Goal: Transaction & Acquisition: Obtain resource

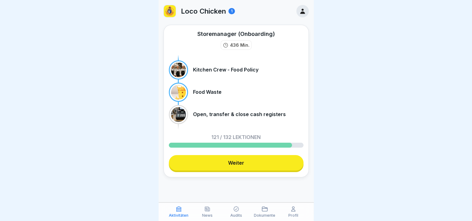
click at [299, 14] on icon at bounding box center [302, 11] width 7 height 7
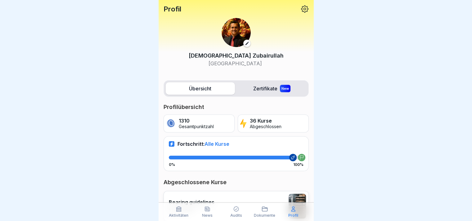
click at [300, 10] on icon at bounding box center [304, 9] width 8 height 8
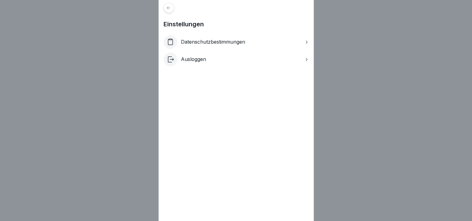
click at [203, 42] on p "Datenschutzbestimmungen" at bounding box center [213, 42] width 64 height 6
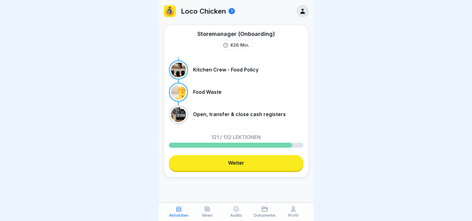
click at [295, 215] on p "Profil" at bounding box center [293, 216] width 10 height 4
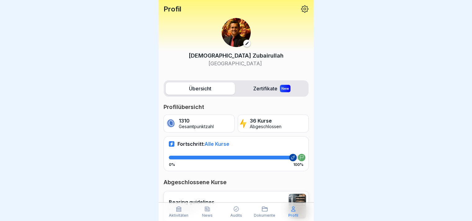
scroll to position [5, 0]
click at [303, 8] on icon at bounding box center [304, 9] width 8 height 8
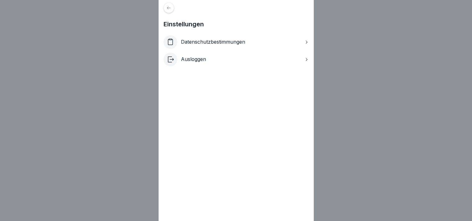
click at [195, 60] on p "Ausloggen" at bounding box center [193, 59] width 25 height 6
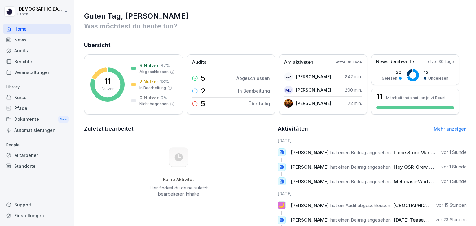
click at [299, 155] on span "[PERSON_NAME]" at bounding box center [310, 153] width 38 height 6
click at [27, 121] on div "Dokumente New" at bounding box center [37, 119] width 68 height 11
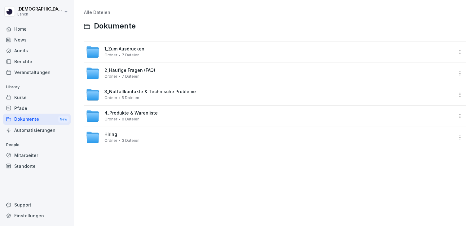
click at [27, 121] on div "Dokumente New" at bounding box center [37, 119] width 68 height 11
click at [135, 53] on span "7 Dateien" at bounding box center [131, 55] width 18 height 4
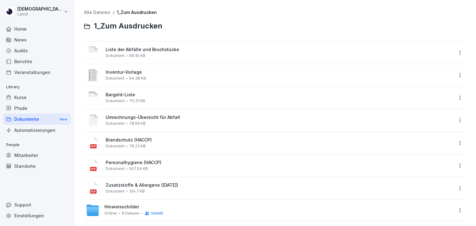
click at [127, 146] on div "Dokument 78.23 KB" at bounding box center [126, 146] width 40 height 4
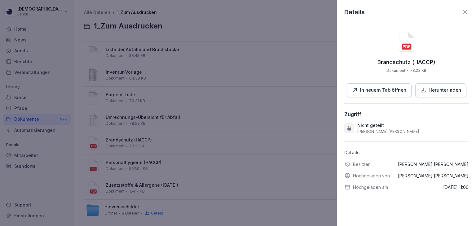
click at [380, 90] on p "In neuem Tab öffnen" at bounding box center [383, 90] width 46 height 7
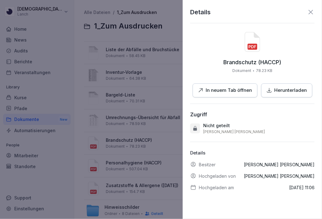
click at [190, 50] on div "Brandschutz (HACCP) Dokument 78.23 KB In neuem Tab öffnen Herunterladen" at bounding box center [252, 64] width 124 height 65
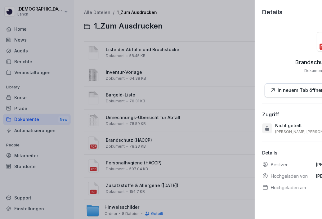
click at [166, 46] on div at bounding box center [161, 109] width 322 height 219
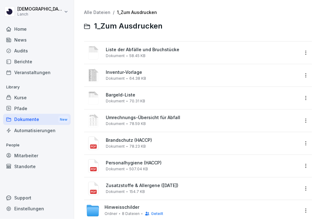
click at [29, 117] on div "Dokumente New" at bounding box center [37, 119] width 68 height 11
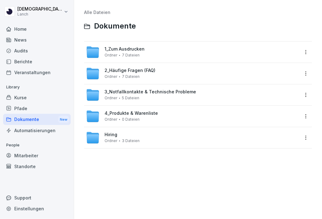
click at [138, 54] on div "1_Zum Ausdrucken Ordner 7 Dateien" at bounding box center [124, 52] width 40 height 11
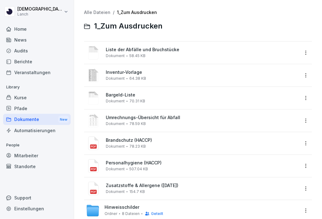
click at [142, 75] on span "Inventur-Vorlage" at bounding box center [202, 72] width 193 height 5
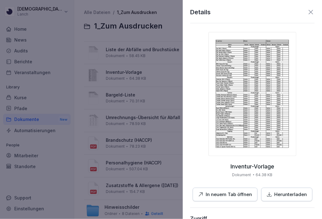
click at [287, 194] on p "Herunterladen" at bounding box center [290, 194] width 33 height 7
click at [310, 12] on div "Details Inventur-Vorlage Dokument 64.38 KB In neuem Tab öffnen Herunterladen Zu…" at bounding box center [252, 109] width 139 height 219
click at [307, 13] on icon at bounding box center [310, 11] width 7 height 7
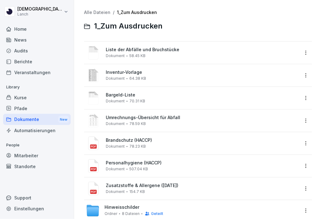
click at [35, 119] on div "Dokumente New" at bounding box center [37, 119] width 68 height 11
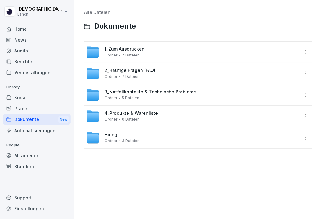
click at [150, 47] on div "1_Zum Ausdrucken Ordner 7 Dateien" at bounding box center [192, 52] width 213 height 14
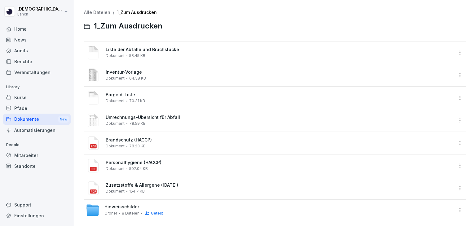
click at [130, 98] on div "Bargeld-Liste Dokument 70.31 KB" at bounding box center [280, 97] width 348 height 11
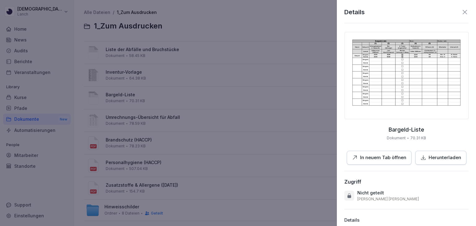
click at [429, 154] on p "Herunterladen" at bounding box center [445, 157] width 33 height 7
